Goal: Navigation & Orientation: Understand site structure

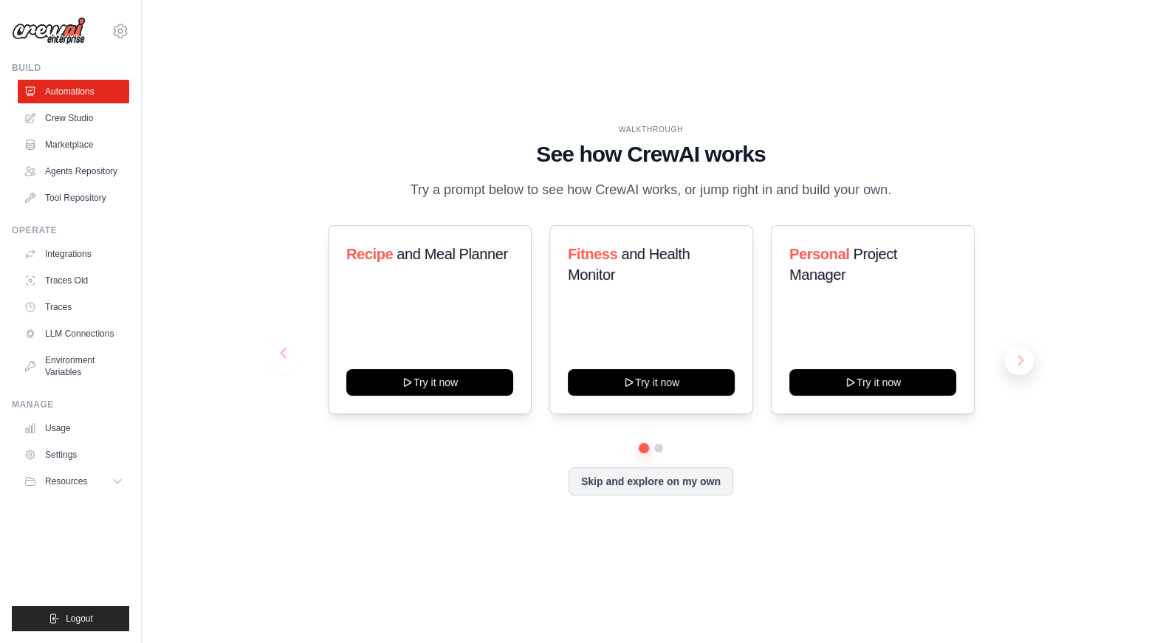
click at [1016, 355] on button at bounding box center [1019, 361] width 30 height 30
click at [604, 484] on button "Skip and explore on my own" at bounding box center [651, 480] width 165 height 28
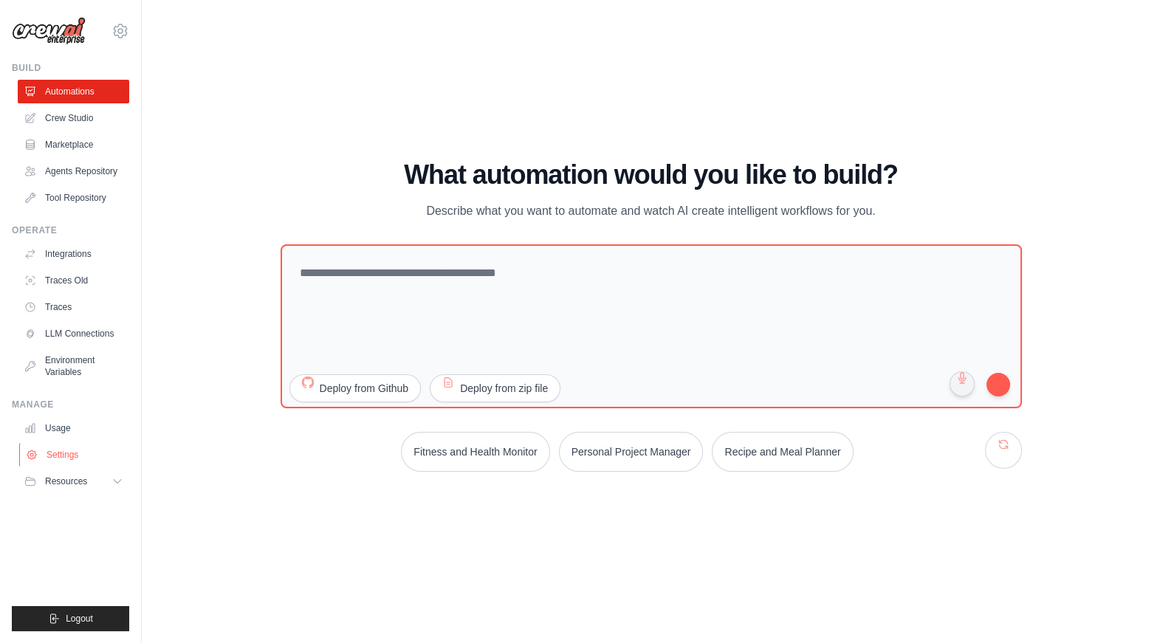
click at [59, 451] on link "Settings" at bounding box center [75, 455] width 112 height 24
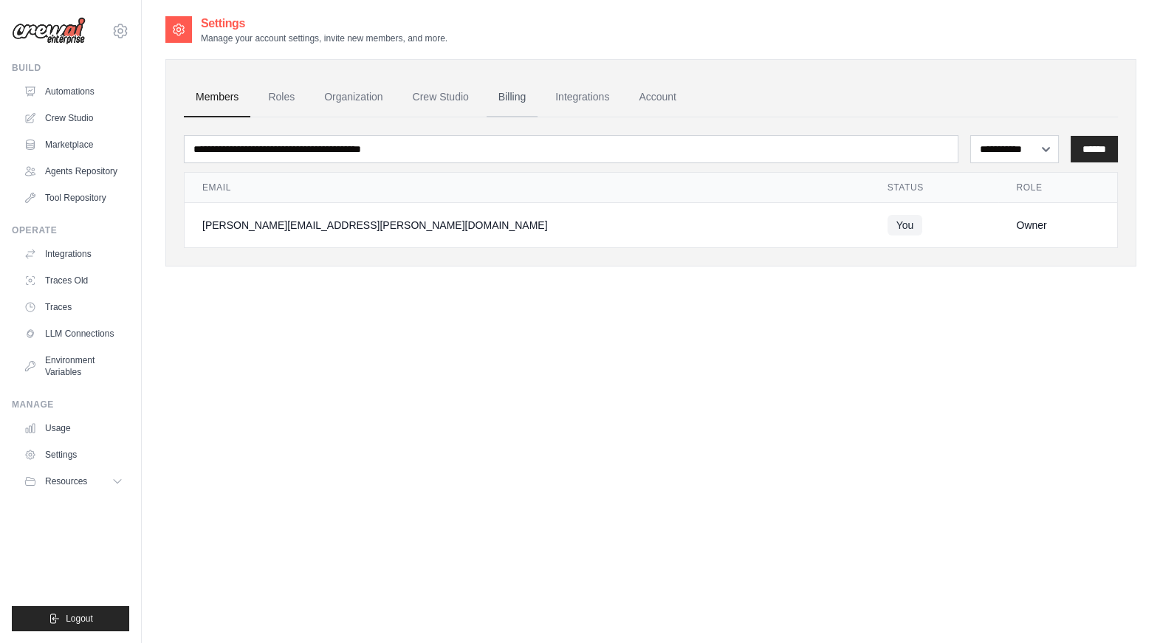
click at [506, 106] on link "Billing" at bounding box center [512, 98] width 51 height 40
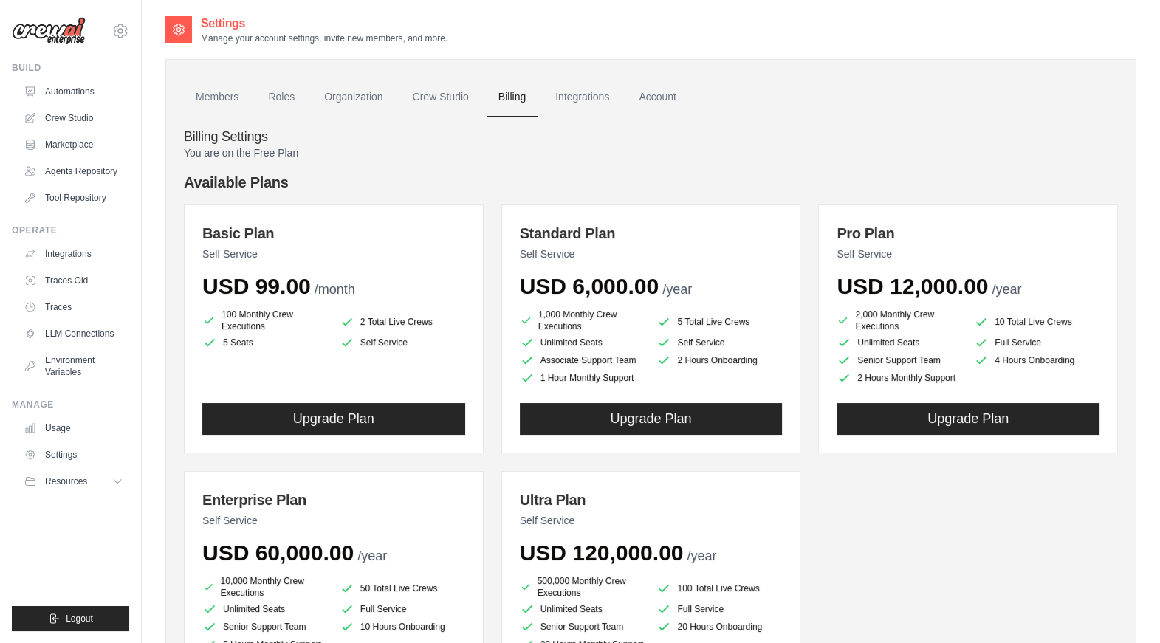
click at [837, 109] on ul "Members Roles Organization Crew Studio Billing Integrations Account" at bounding box center [651, 98] width 934 height 40
click at [66, 179] on link "Agents Repository" at bounding box center [75, 172] width 112 height 24
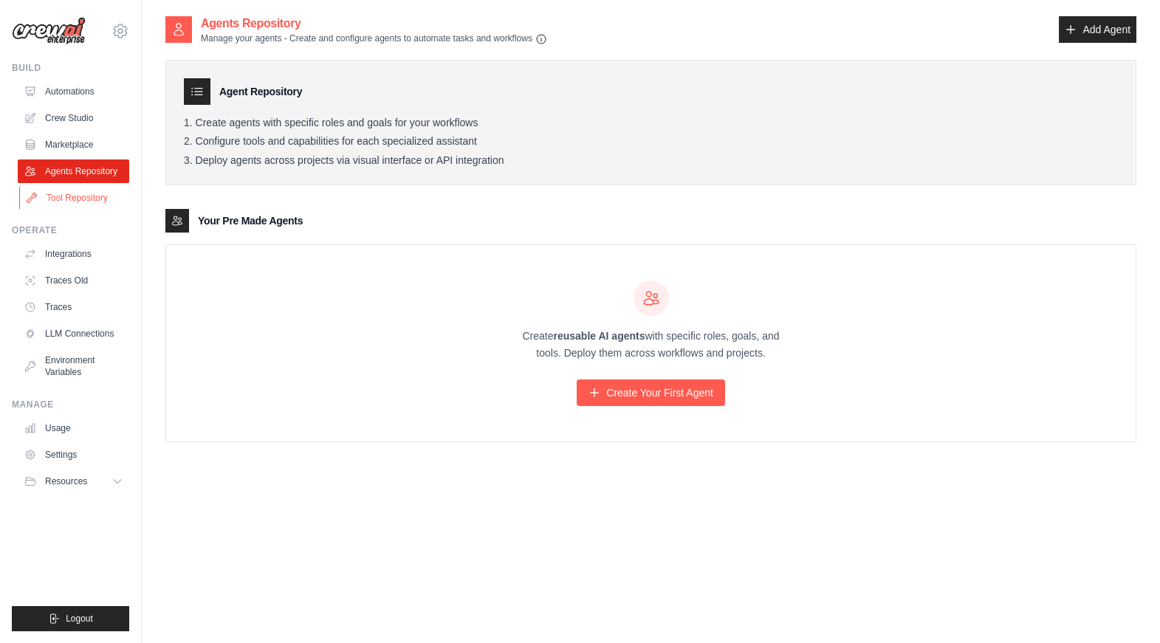
click at [69, 200] on link "Tool Repository" at bounding box center [75, 198] width 112 height 24
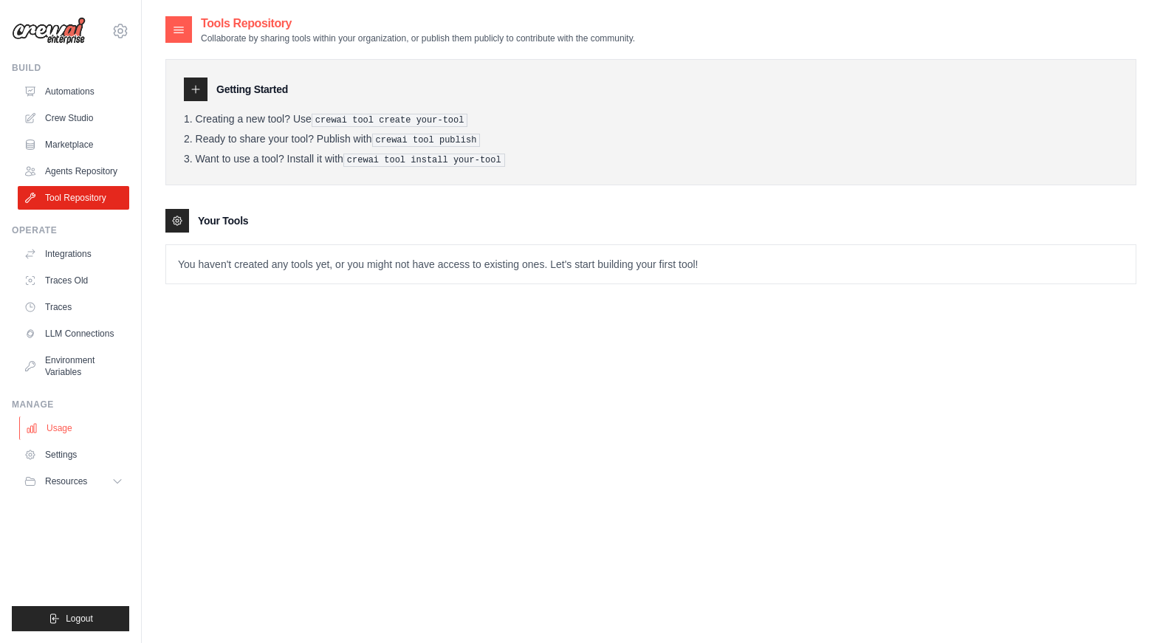
click at [81, 429] on link "Usage" at bounding box center [75, 429] width 112 height 24
